Goal: Task Accomplishment & Management: Manage account settings

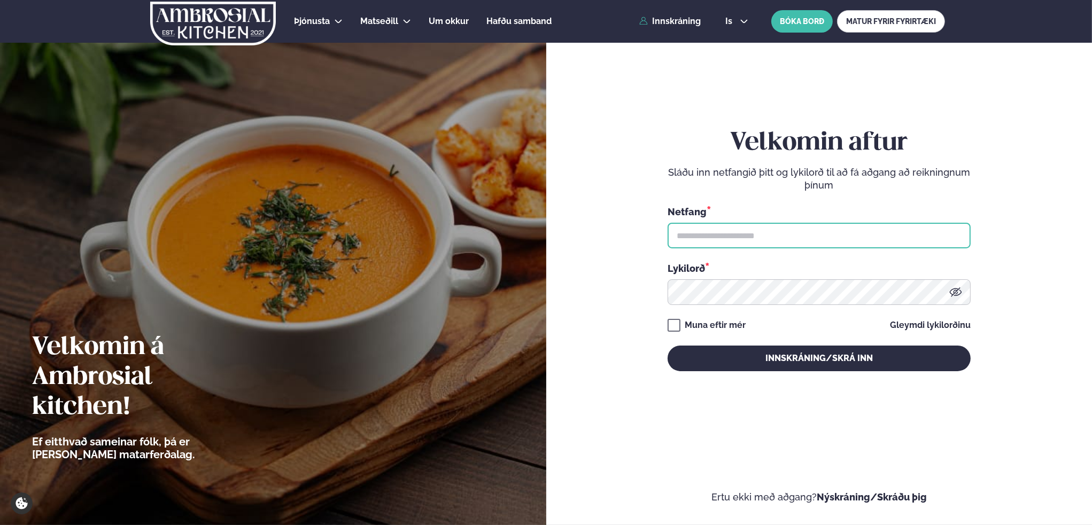
click at [711, 236] on input "text" at bounding box center [818, 236] width 303 height 26
type input "**********"
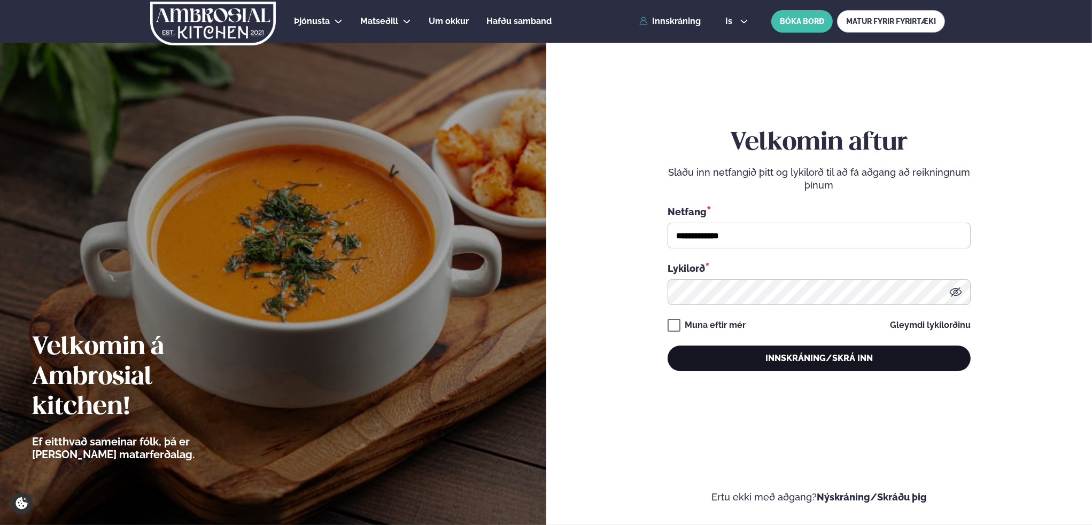
click at [829, 359] on button "Innskráning/Skrá inn" at bounding box center [818, 359] width 303 height 26
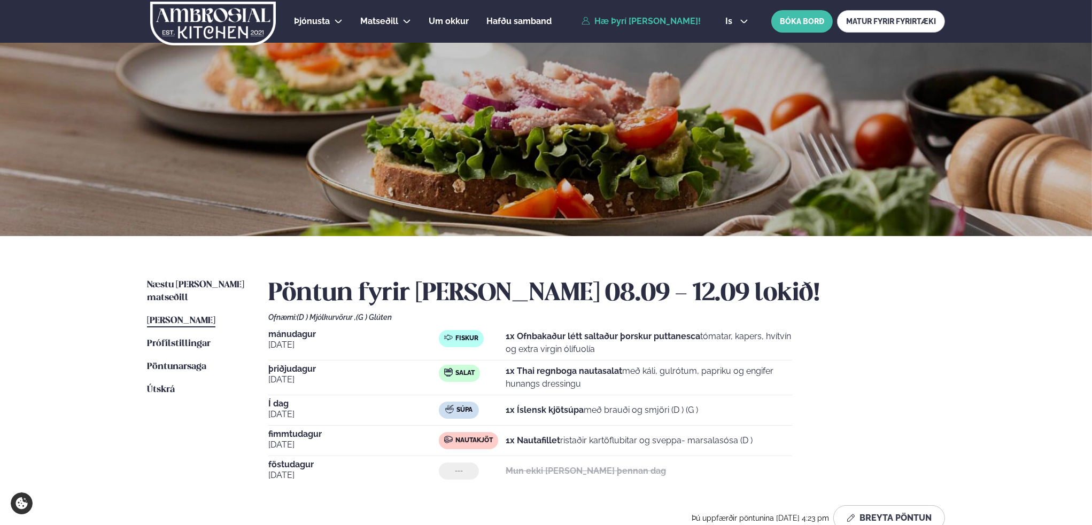
click at [917, 304] on h2 "Pöntun fyrir [PERSON_NAME] 08.09 - 12.09 lokið!" at bounding box center [606, 294] width 677 height 30
